Goal: Information Seeking & Learning: Check status

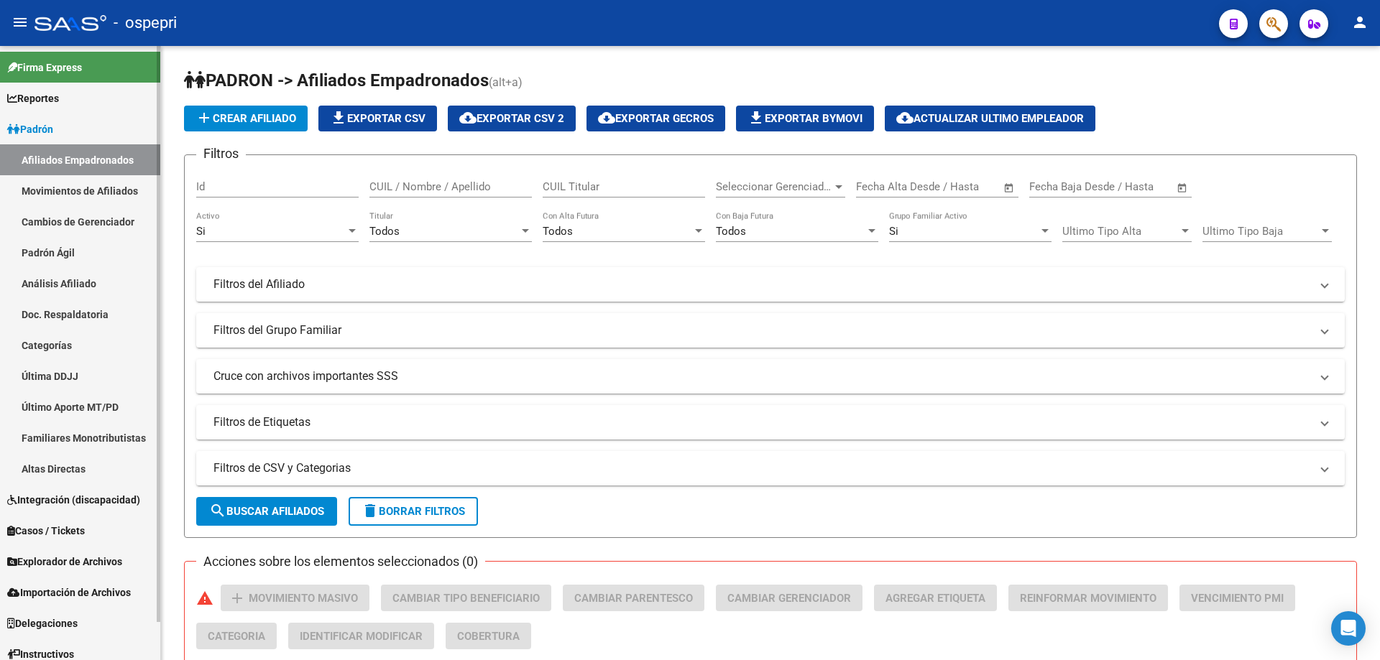
click at [64, 285] on link "Análisis Afiliado" at bounding box center [80, 283] width 160 height 31
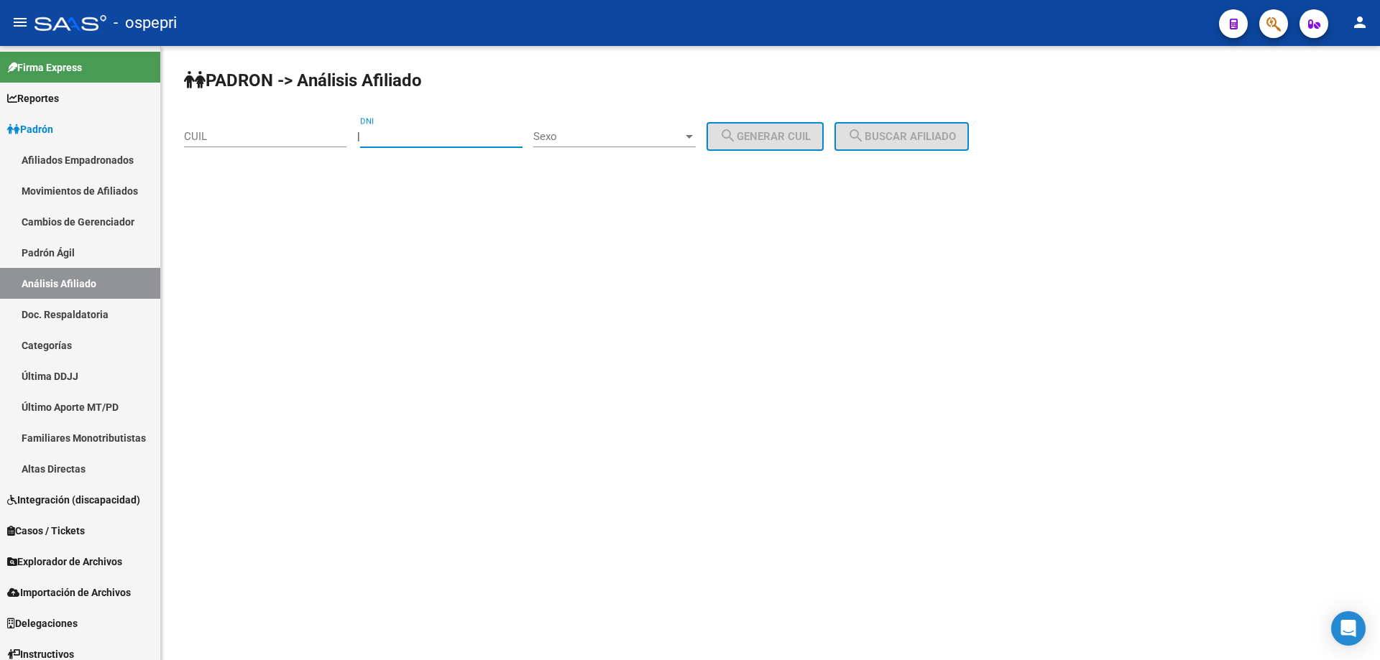
paste input "30740186"
type input "30740186"
click at [592, 139] on span "Sexo" at bounding box center [607, 136] width 149 height 13
click at [592, 147] on span "Masculino" at bounding box center [630, 137] width 162 height 32
click at [712, 123] on div "PADRON -> Análisis Afiliado CUIL | 30740186 DNI Masculino Sexo search Generar C…" at bounding box center [770, 121] width 1219 height 151
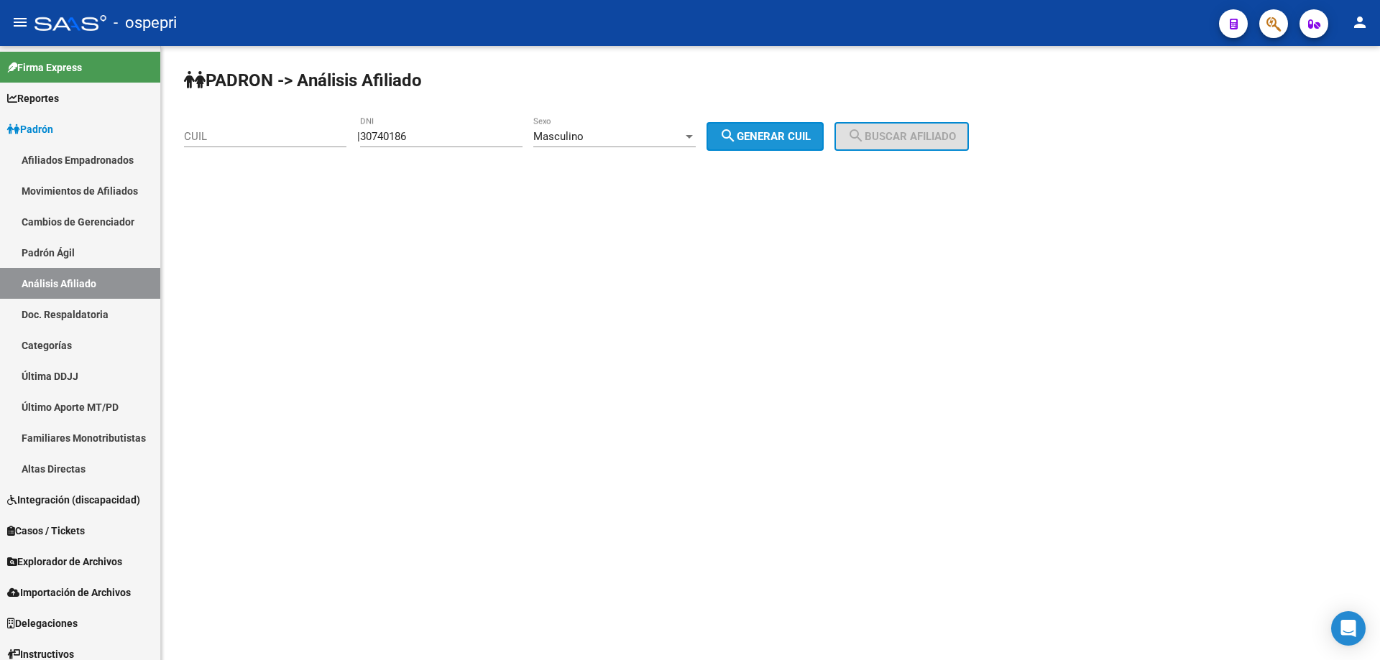
click at [758, 130] on span "search Generar CUIL" at bounding box center [764, 136] width 91 height 13
type input "20-30740186-0"
click at [949, 137] on span "search Buscar afiliado" at bounding box center [901, 136] width 109 height 13
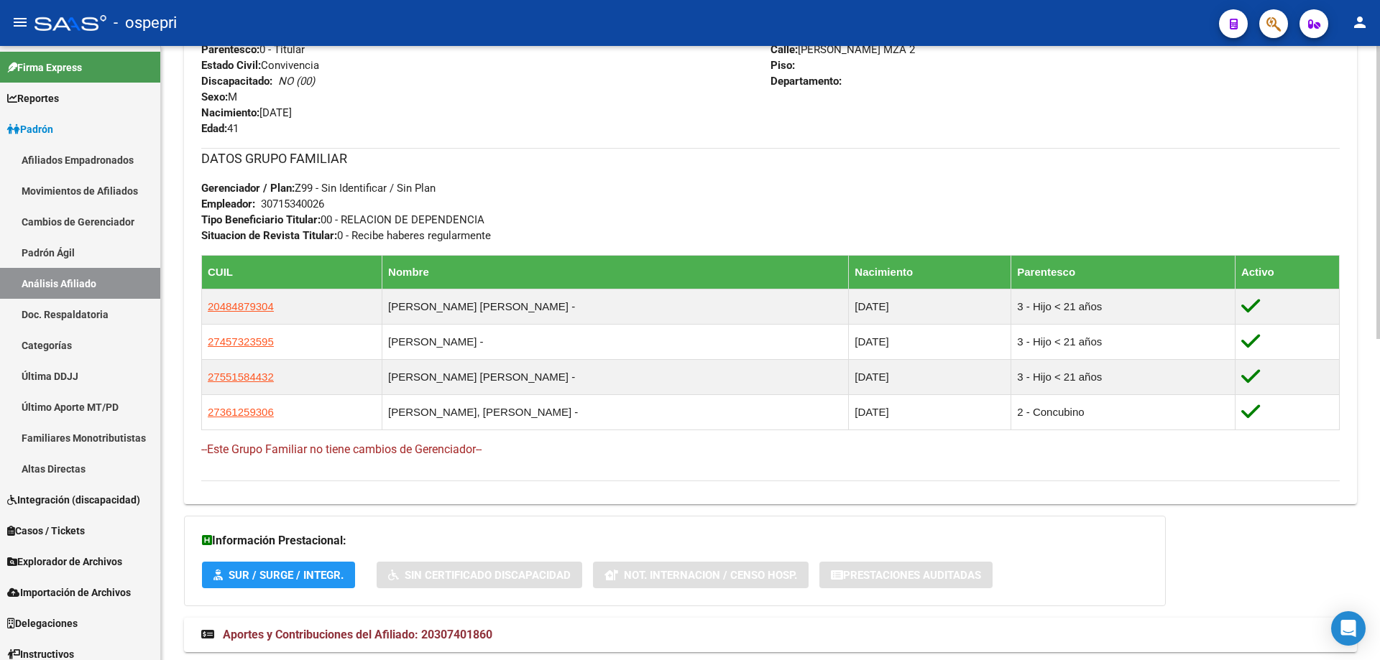
scroll to position [673, 0]
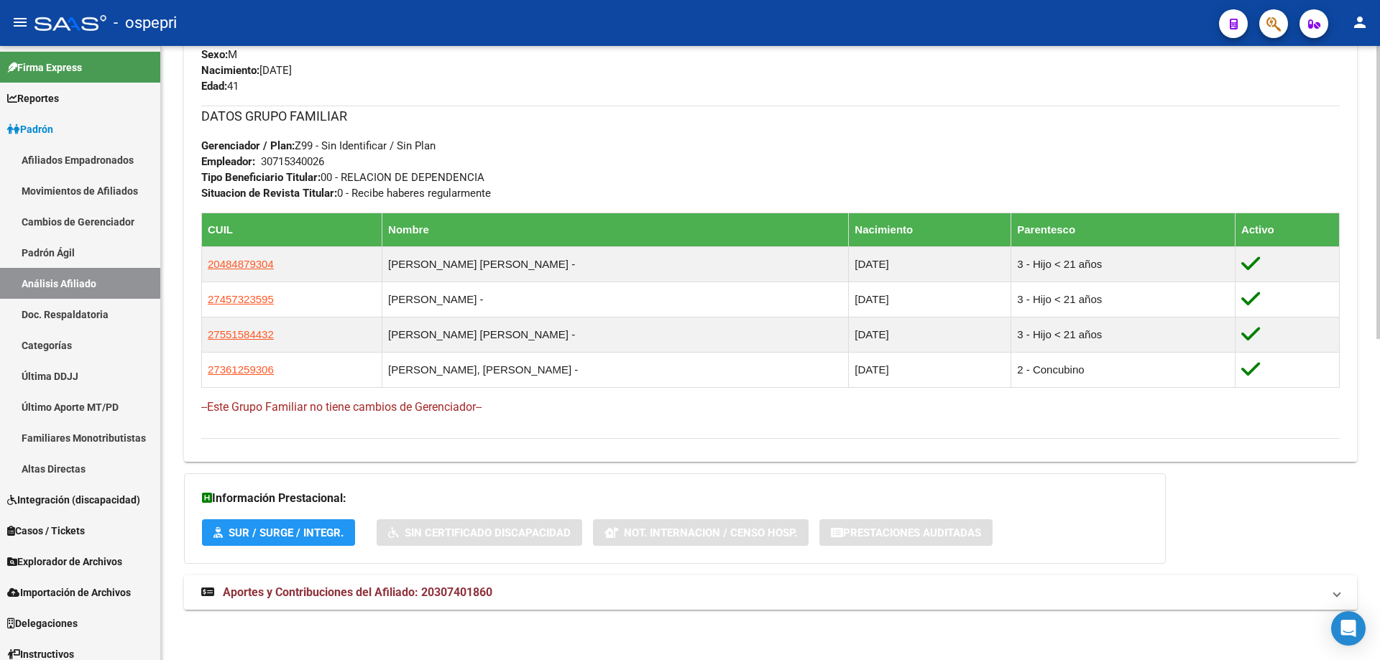
click at [410, 594] on span "Aportes y Contribuciones del Afiliado: 20307401860" at bounding box center [358, 593] width 270 height 14
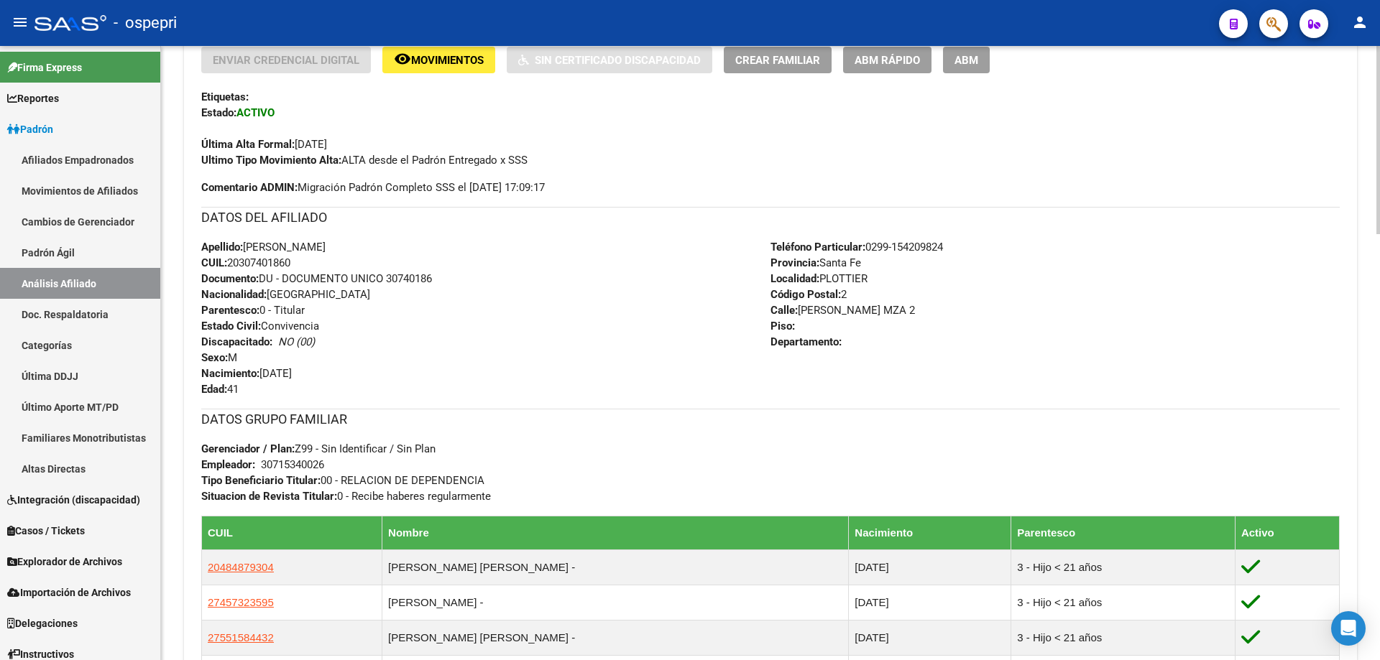
scroll to position [0, 0]
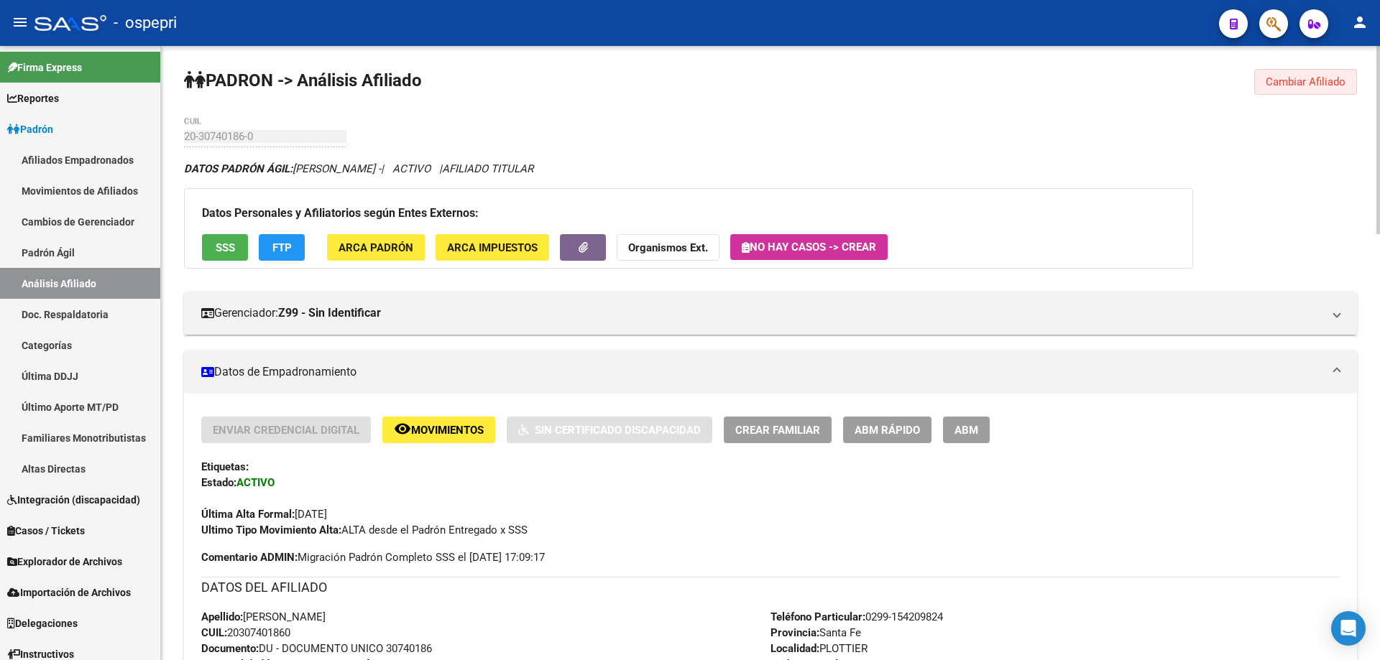
drag, startPoint x: 1318, startPoint y: 87, endPoint x: 1249, endPoint y: 86, distance: 69.0
click at [1318, 86] on span "Cambiar Afiliado" at bounding box center [1306, 81] width 80 height 13
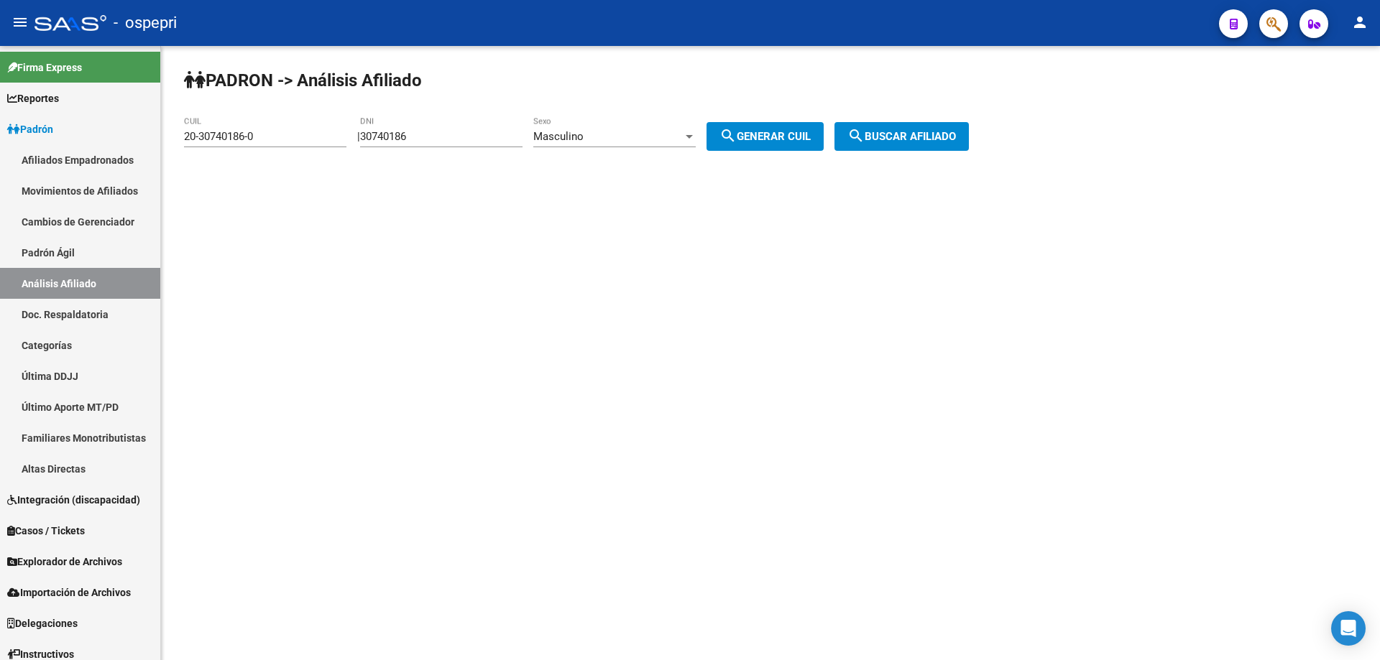
click at [407, 139] on input "30740186" at bounding box center [441, 136] width 162 height 13
paste input "7046939"
type input "37046939"
click at [804, 147] on button "search Generar CUIL" at bounding box center [764, 136] width 117 height 29
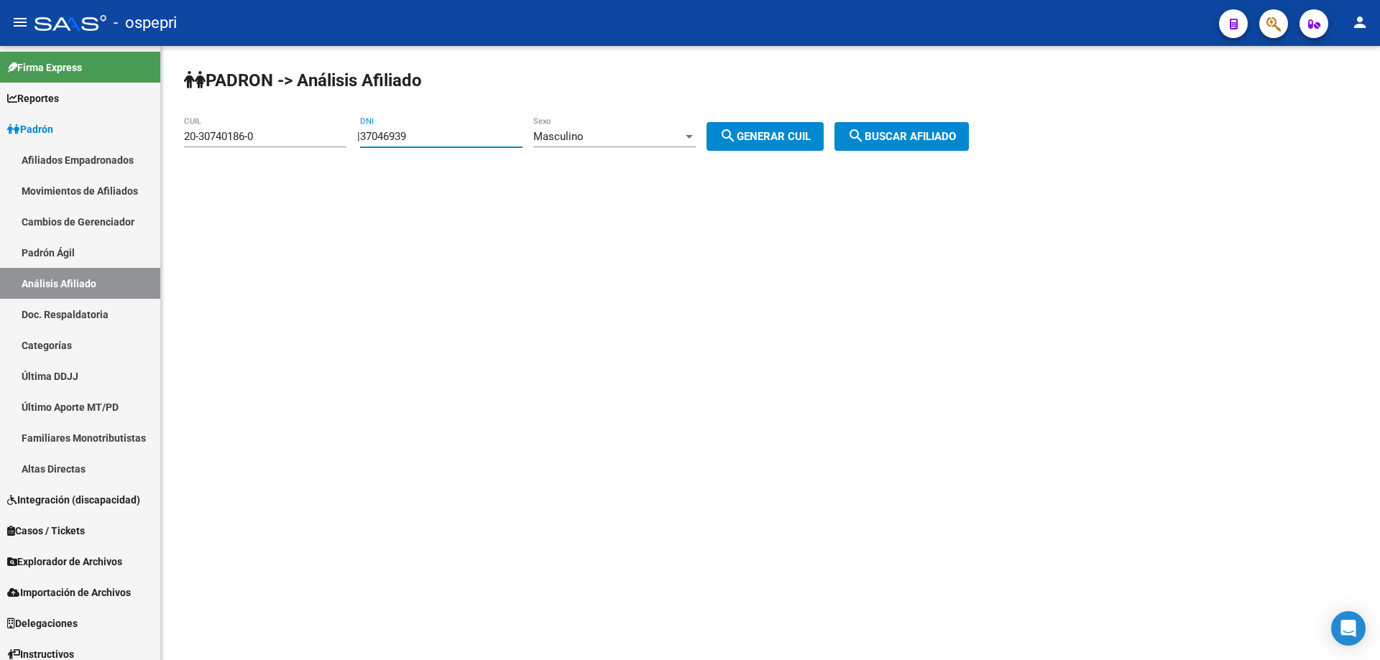
type input "20-37046939-4"
click at [780, 127] on button "search Generar CUIL" at bounding box center [764, 136] width 117 height 29
click at [934, 149] on button "search Buscar afiliado" at bounding box center [901, 136] width 134 height 29
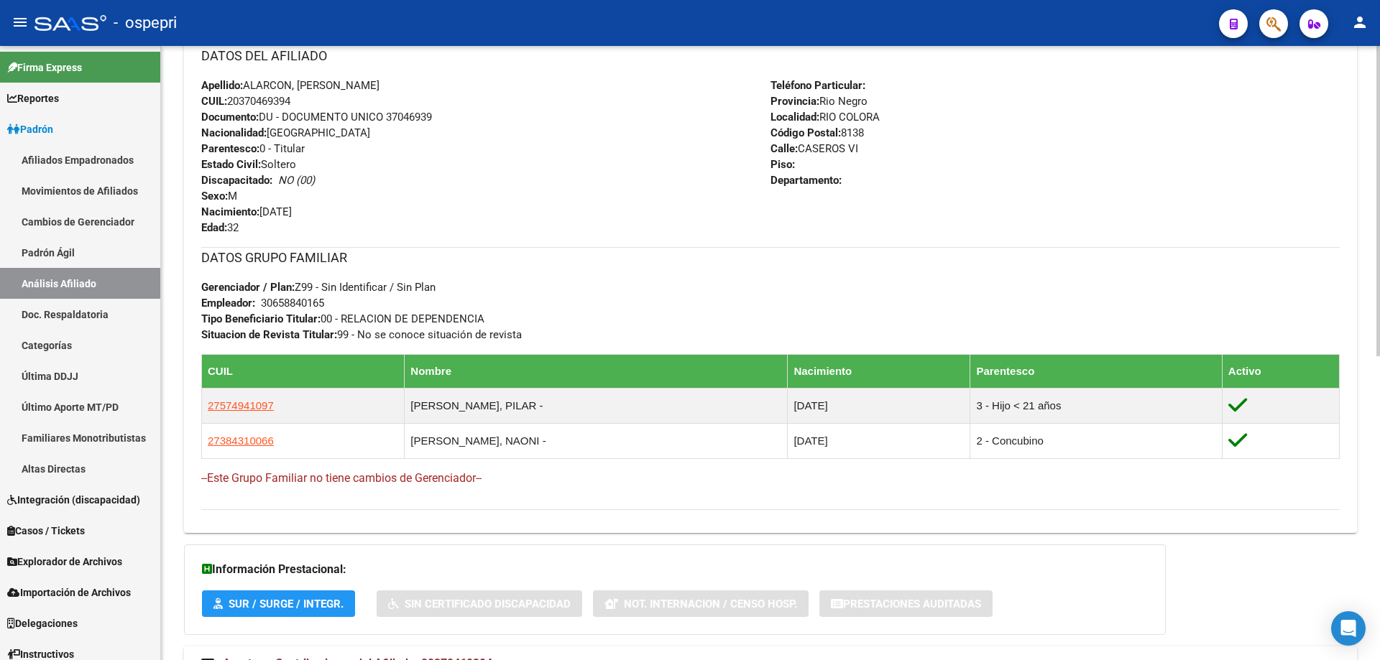
scroll to position [603, 0]
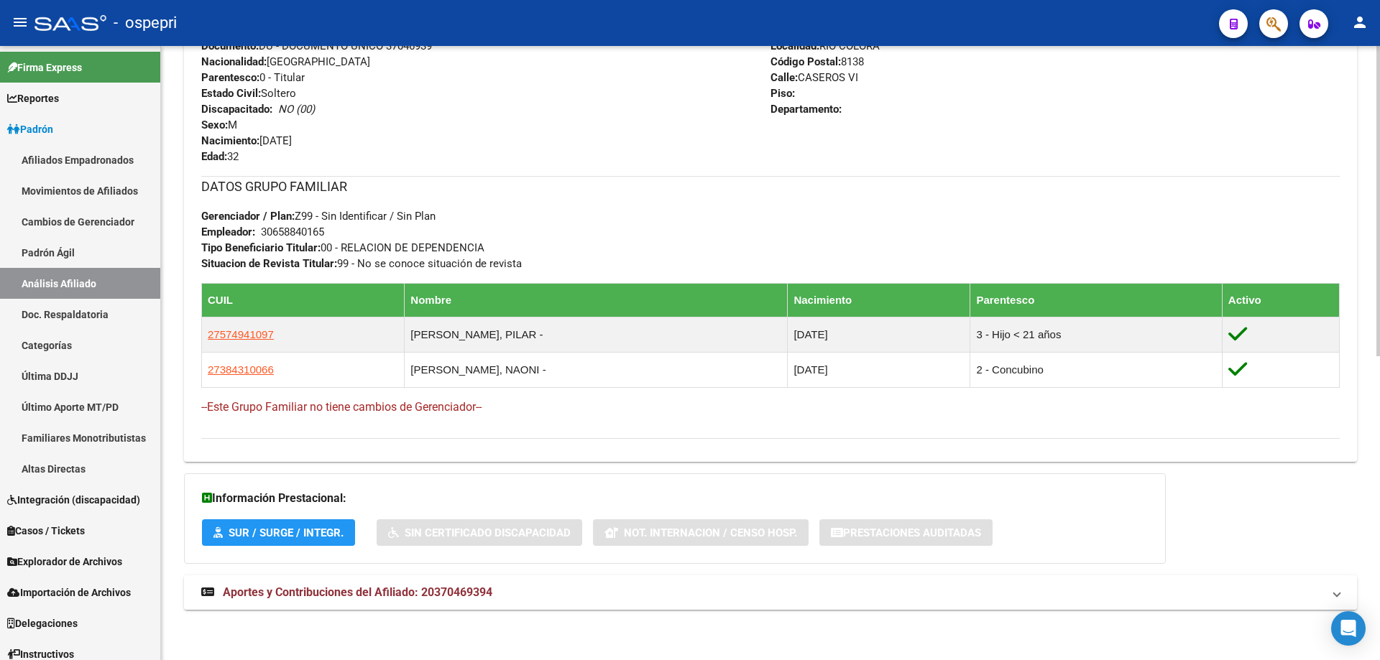
click at [362, 586] on span "Aportes y Contribuciones del Afiliado: 20370469394" at bounding box center [358, 593] width 270 height 14
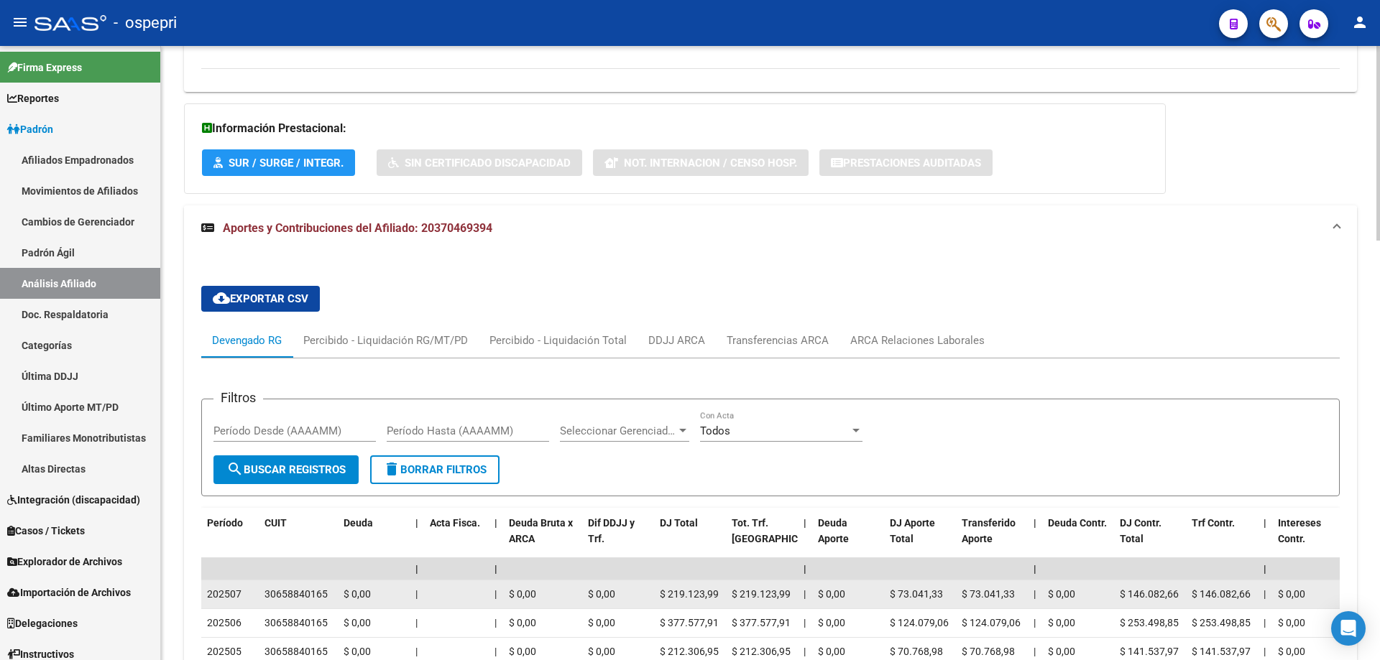
scroll to position [1165, 0]
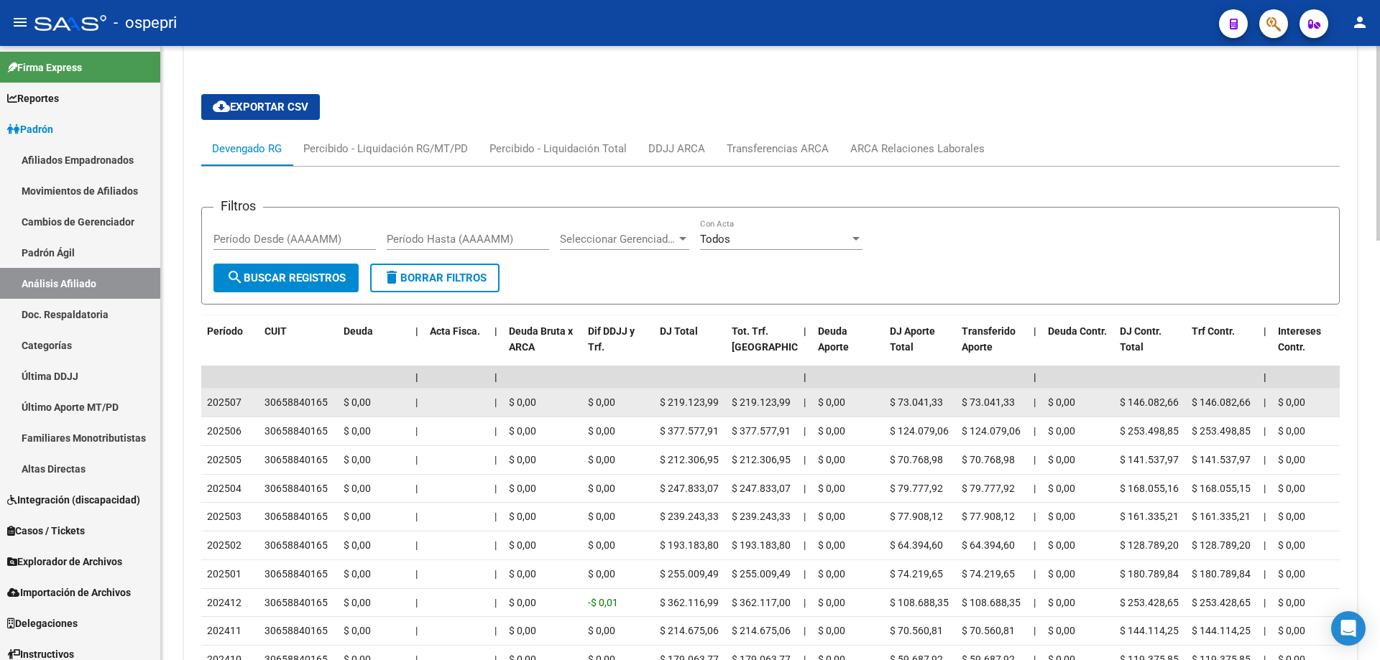
click at [302, 400] on div "30658840165" at bounding box center [295, 403] width 63 height 17
copy div "30658840165"
